Goal: Task Accomplishment & Management: Use online tool/utility

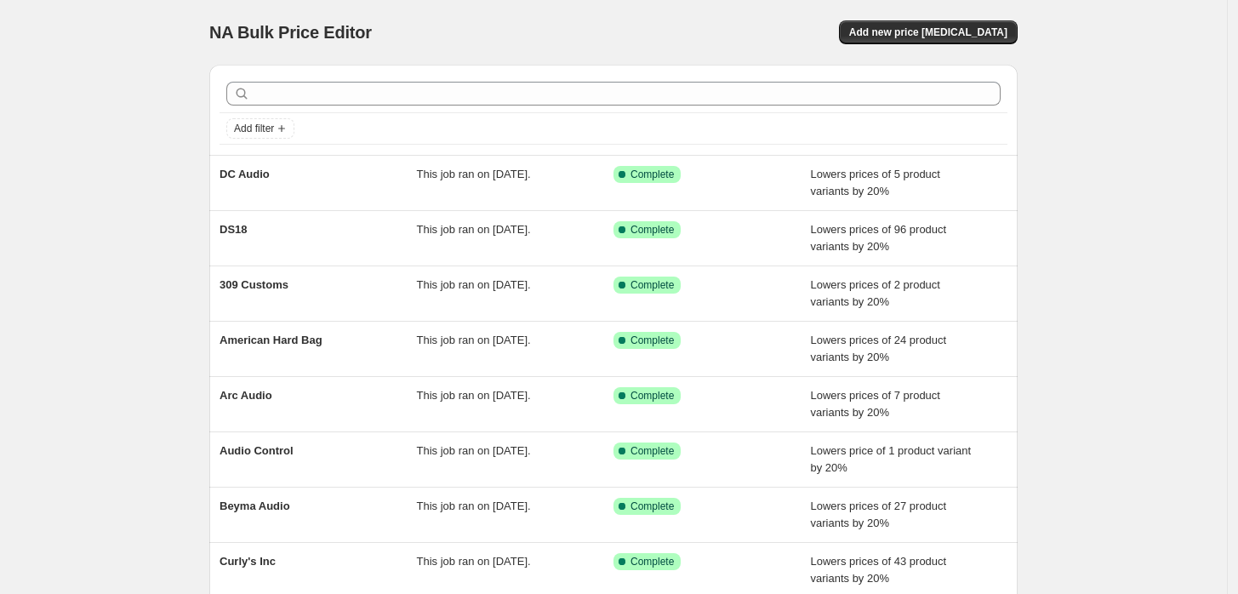
drag, startPoint x: 0, startPoint y: 0, endPoint x: 509, endPoint y: 43, distance: 511.3
click at [509, 43] on div "NA Bulk Price Editor" at bounding box center [403, 32] width 389 height 24
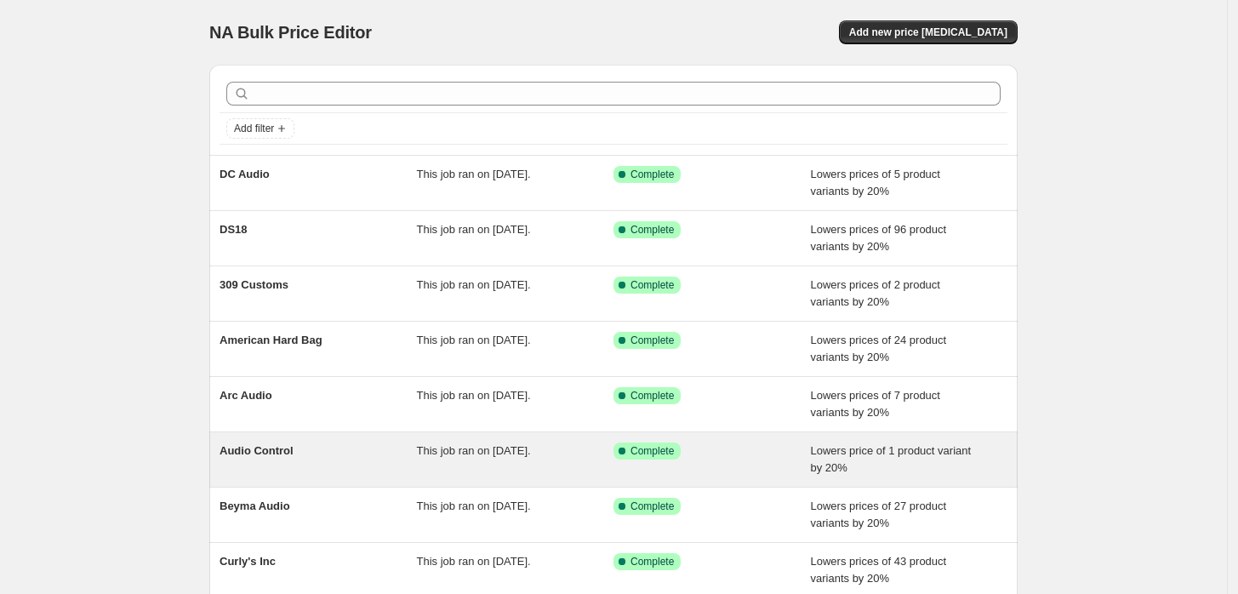
scroll to position [281, 0]
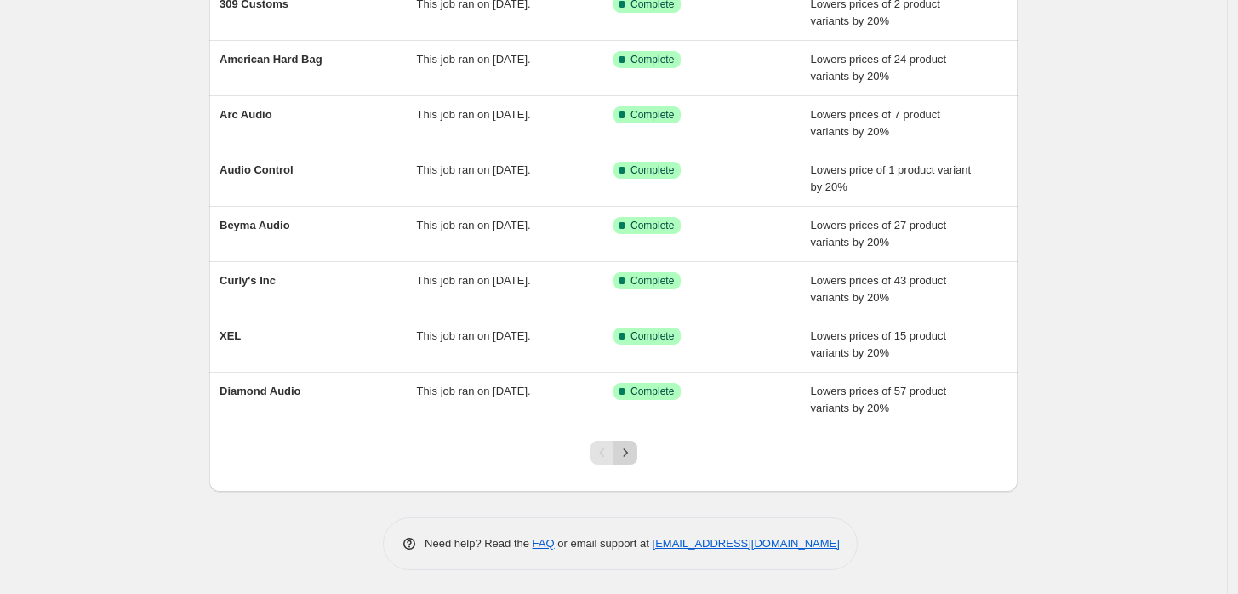
click at [629, 457] on icon "Next" at bounding box center [625, 452] width 17 height 17
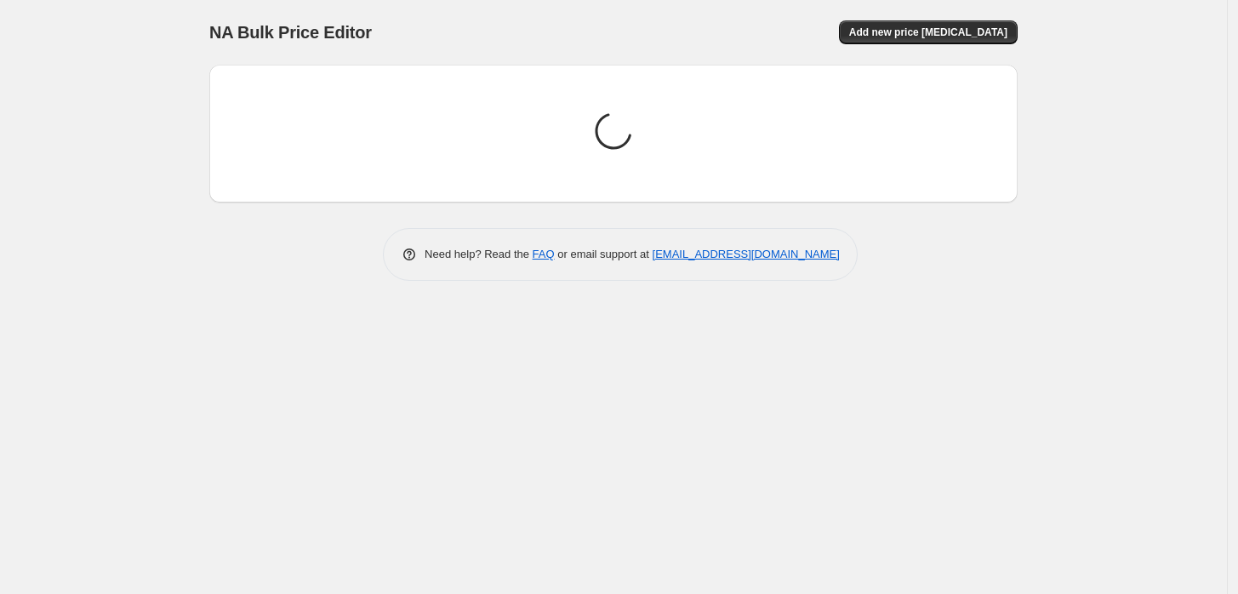
scroll to position [0, 0]
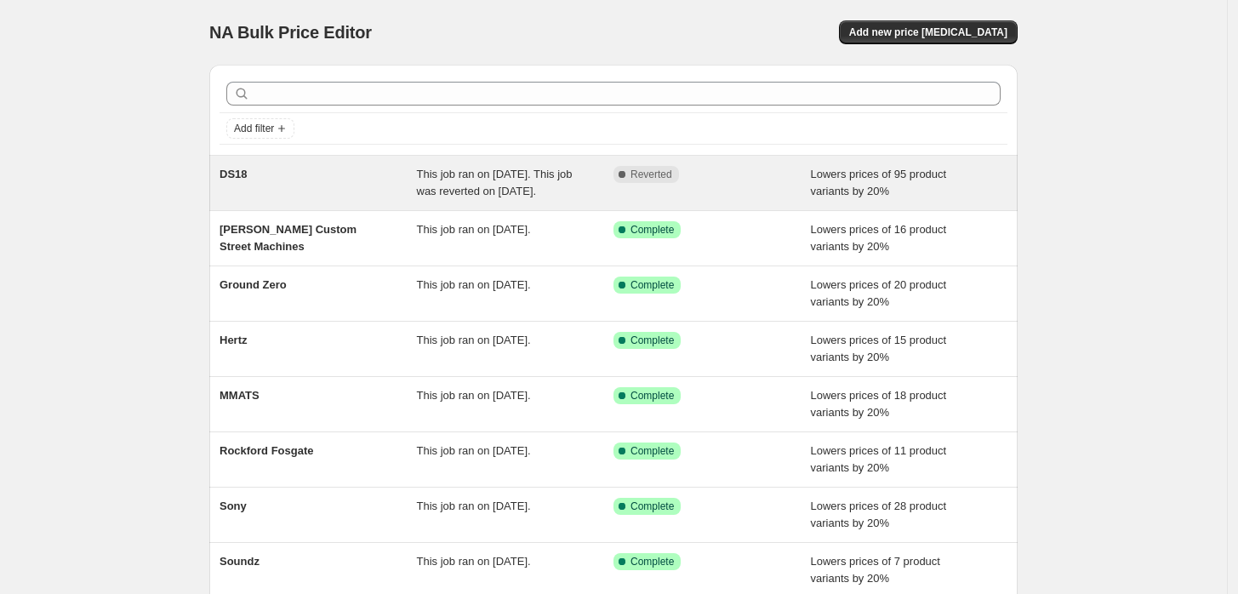
click at [400, 169] on div "DS18" at bounding box center [317, 183] width 197 height 34
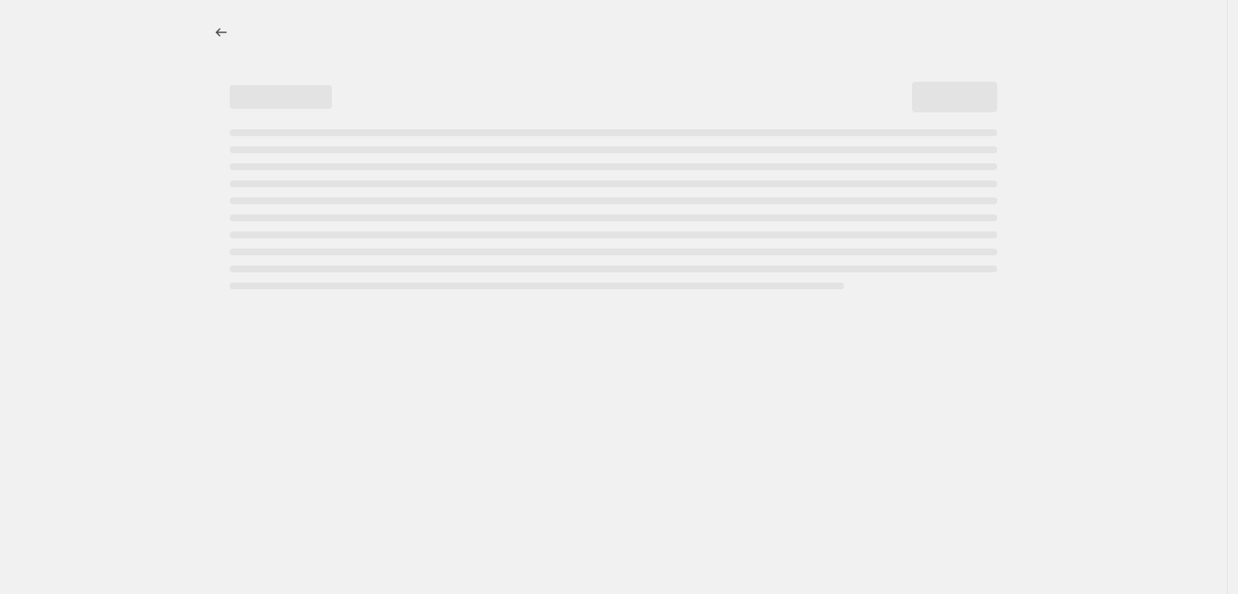
select select "percentage"
select select "vendor"
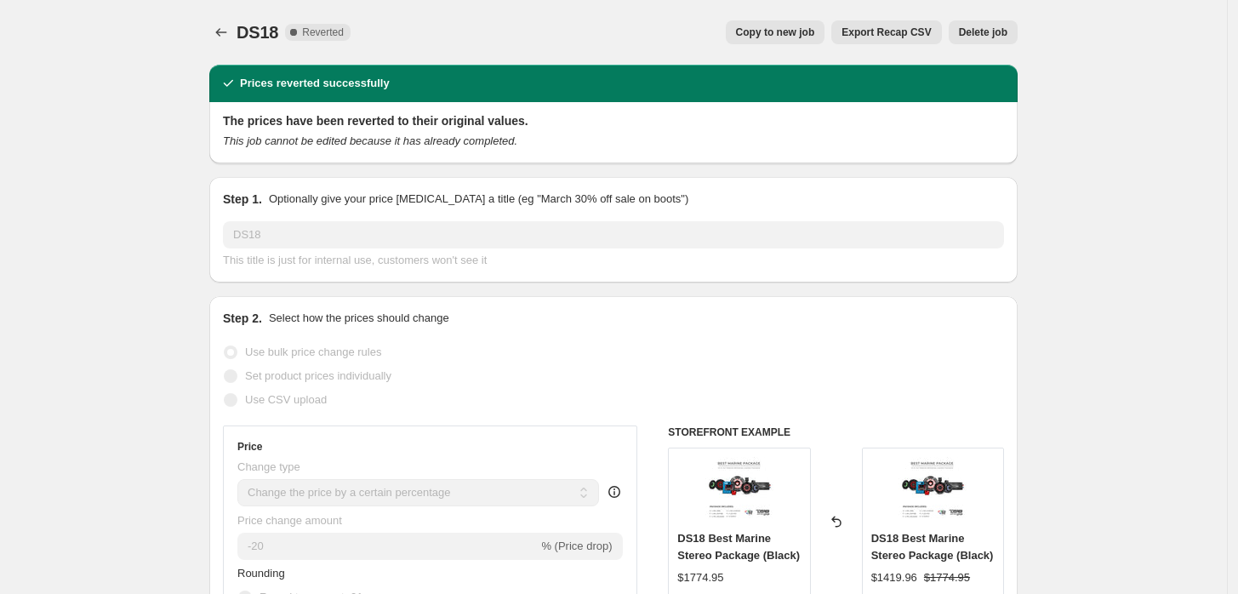
click at [992, 37] on span "Delete job" at bounding box center [983, 33] width 48 height 14
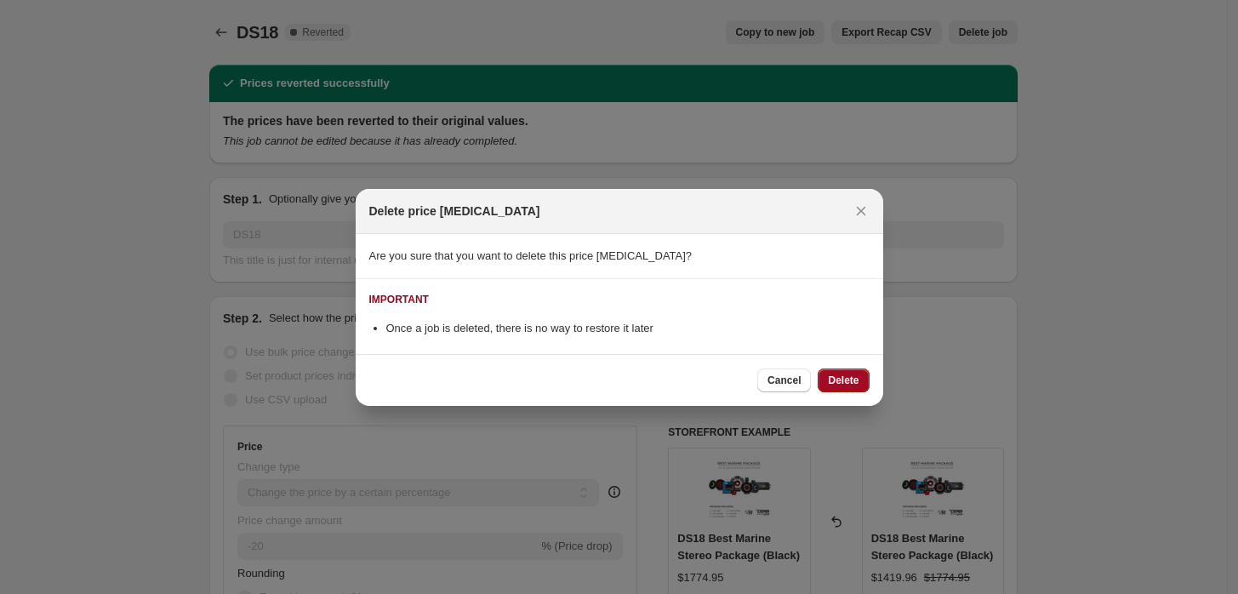
click at [862, 376] on button "Delete" at bounding box center [842, 380] width 51 height 24
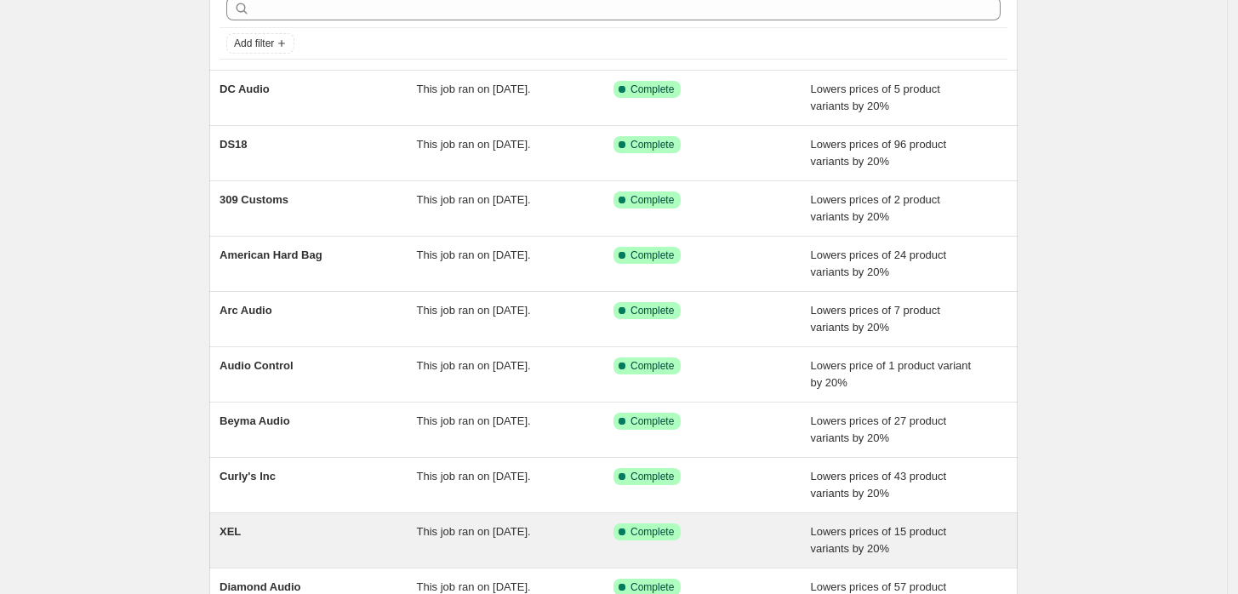
scroll to position [281, 0]
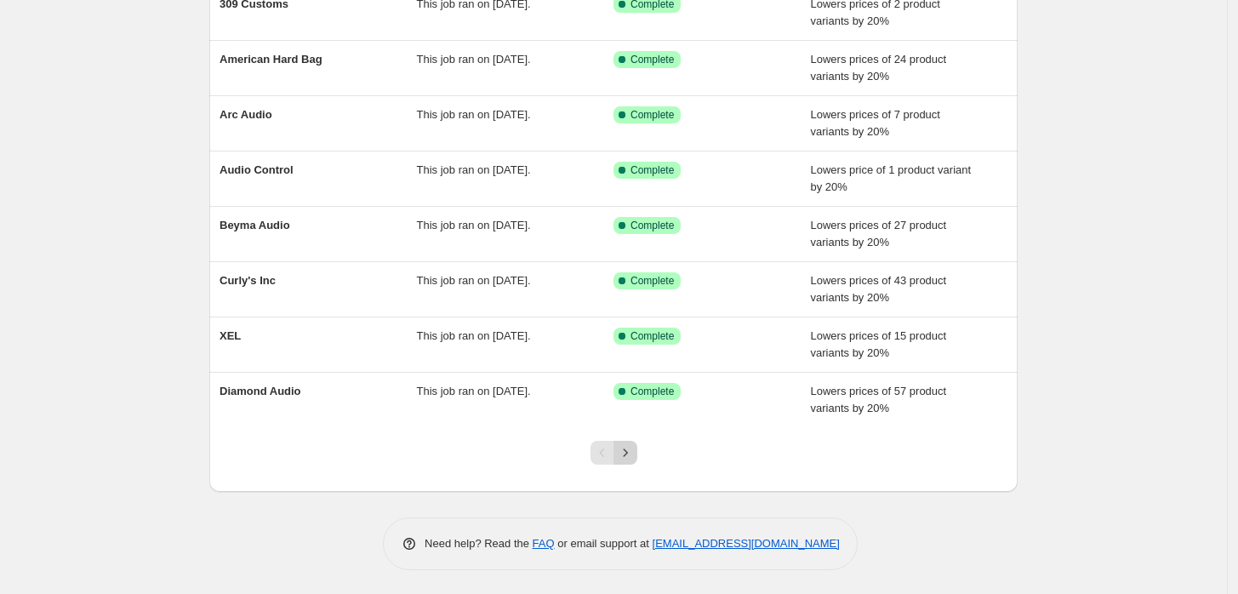
click at [626, 450] on icon "Next" at bounding box center [625, 452] width 17 height 17
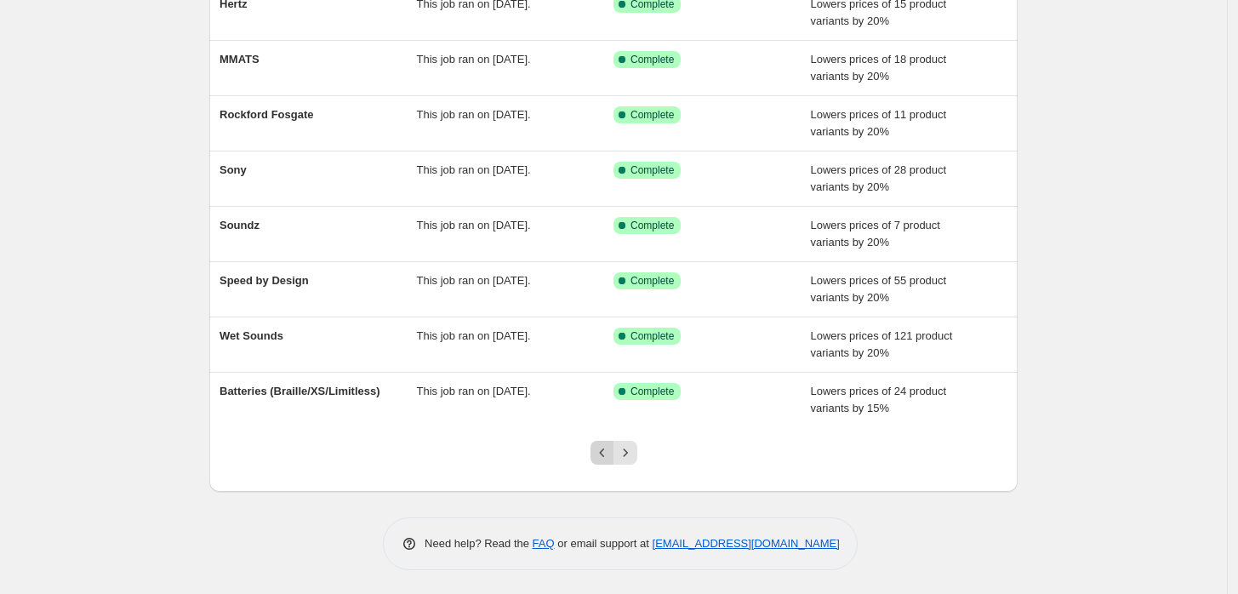
click at [598, 459] on button "Previous" at bounding box center [602, 453] width 24 height 24
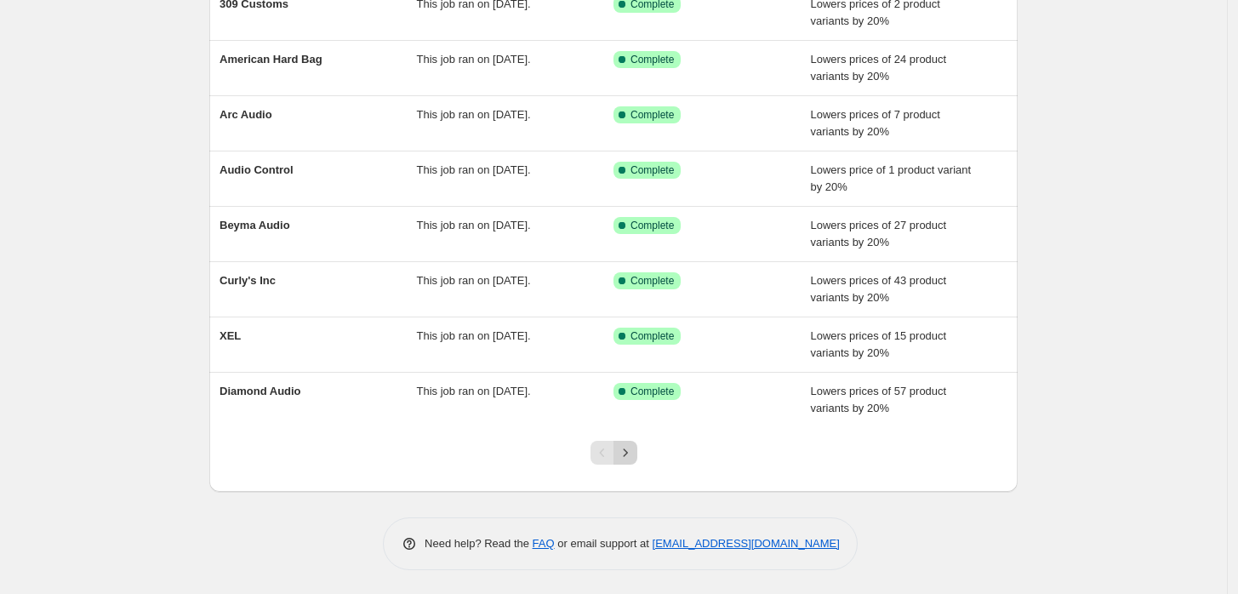
click at [626, 452] on icon "Next" at bounding box center [625, 452] width 17 height 17
click at [633, 445] on icon "Next" at bounding box center [625, 452] width 17 height 17
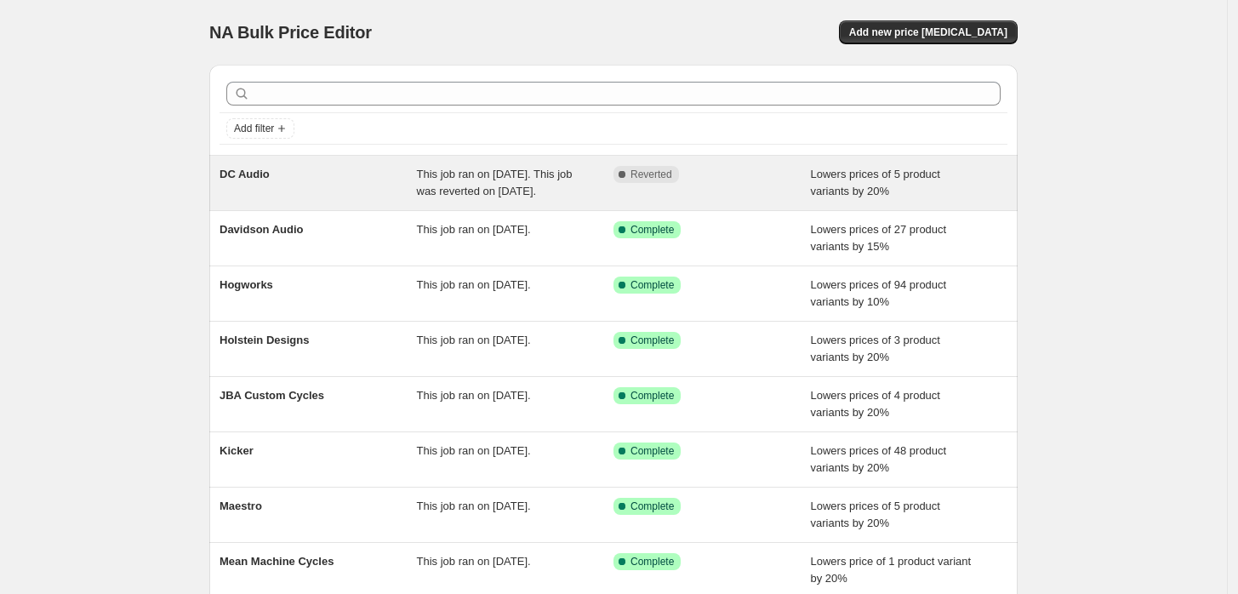
click at [633, 196] on div "Complete Reverted" at bounding box center [711, 183] width 197 height 34
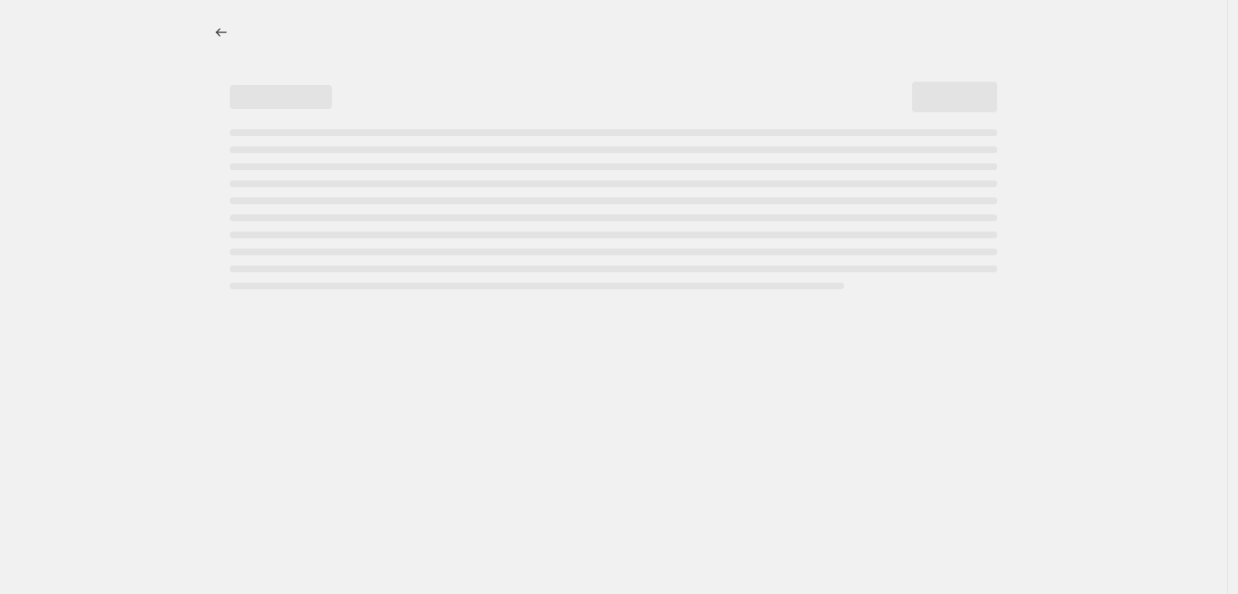
select select "percentage"
select select "vendor"
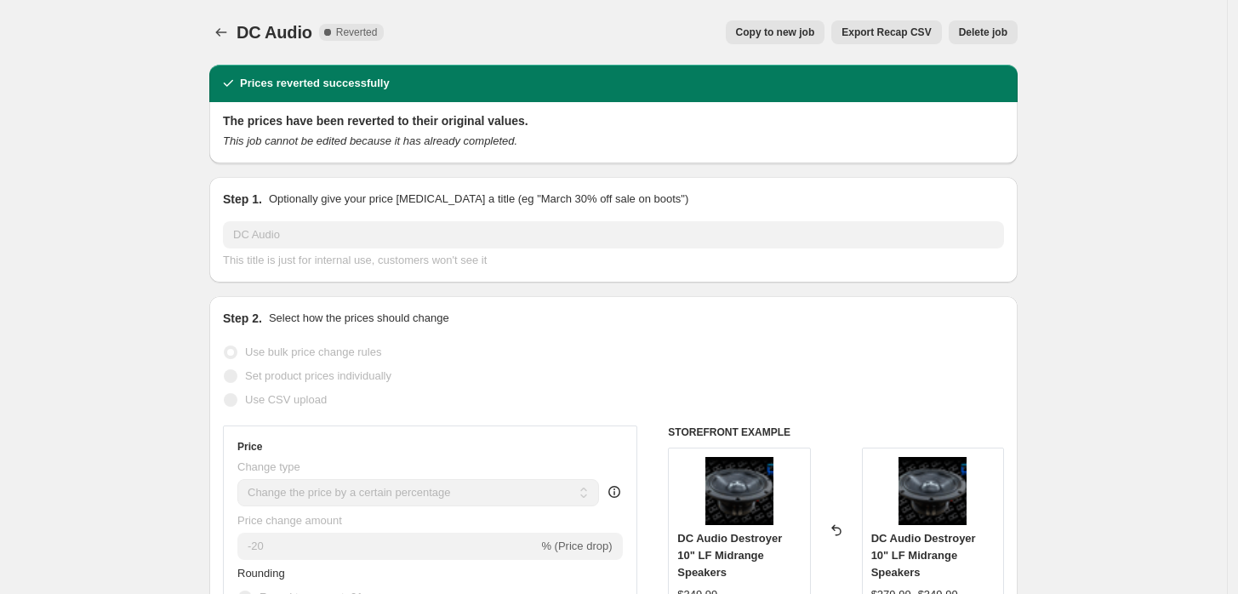
click at [979, 37] on span "Delete job" at bounding box center [983, 33] width 48 height 14
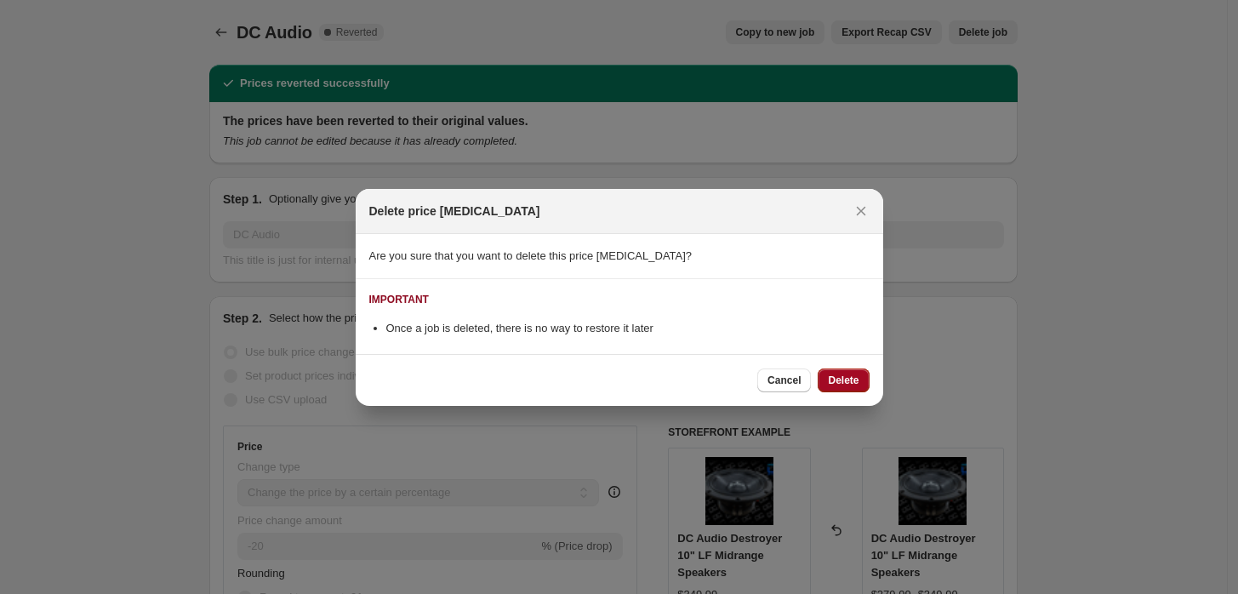
click at [862, 384] on button "Delete" at bounding box center [842, 380] width 51 height 24
